Goal: Task Accomplishment & Management: Manage account settings

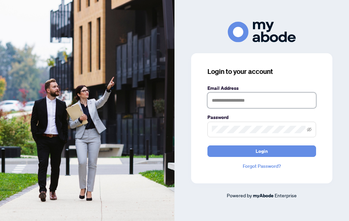
type input "**********"
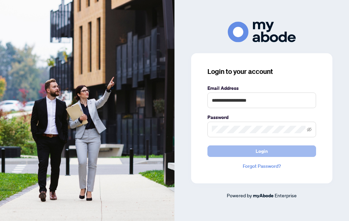
click at [260, 154] on span "Login" at bounding box center [262, 151] width 12 height 11
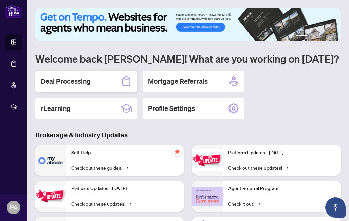
click at [101, 79] on div "Deal Processing" at bounding box center [86, 82] width 102 height 22
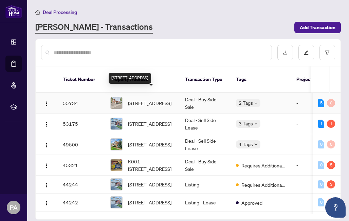
click at [164, 99] on span "[STREET_ADDRESS]" at bounding box center [149, 102] width 43 height 7
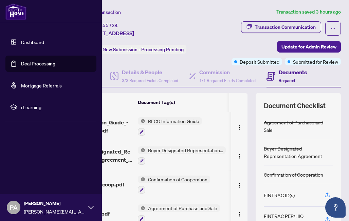
click at [39, 44] on link "Dashboard" at bounding box center [32, 42] width 23 height 6
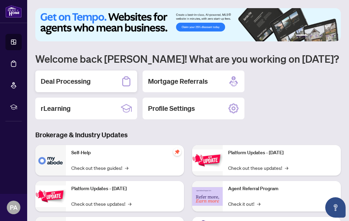
click at [89, 85] on h2 "Deal Processing" at bounding box center [66, 82] width 50 height 10
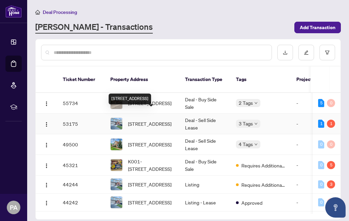
click at [133, 120] on span "[STREET_ADDRESS]" at bounding box center [149, 123] width 43 height 7
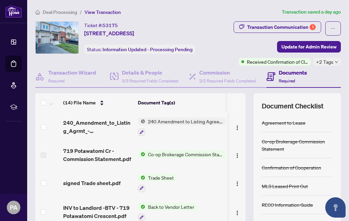
click at [128, 57] on div "Ticket #: 53175 [STREET_ADDRESS] Status: Information Updated - Processing Pendi…" at bounding box center [124, 43] width 181 height 44
